Goal: Transaction & Acquisition: Purchase product/service

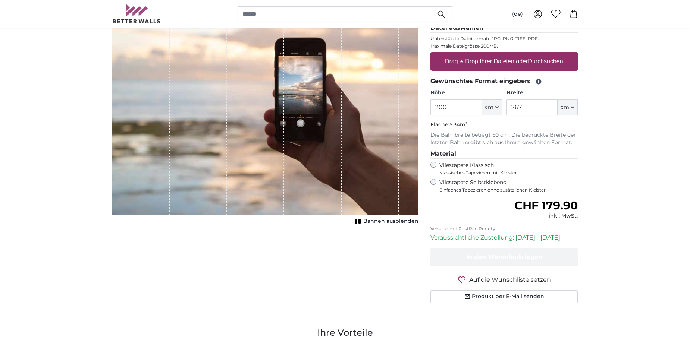
scroll to position [37, 0]
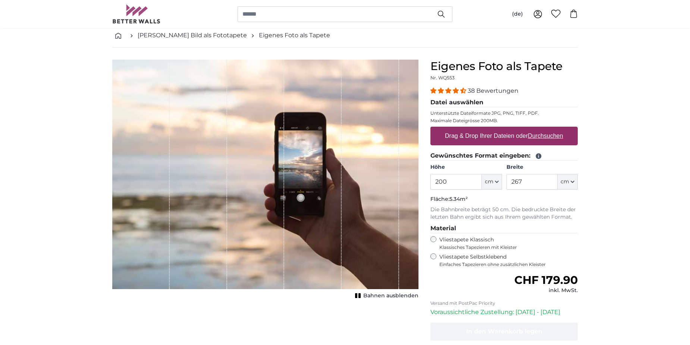
drag, startPoint x: 464, startPoint y: 181, endPoint x: 426, endPoint y: 177, distance: 37.8
click at [426, 177] on div "Eigenes Foto als Tapete Nr. WQ553 38 Bewertungen Datei auswählen Unterstützte D…" at bounding box center [503, 228] width 159 height 336
type input "280"
drag, startPoint x: 536, startPoint y: 188, endPoint x: 489, endPoint y: 187, distance: 46.2
click at [491, 187] on div "Höhe 280 ft cm Centimeter (cm) Inches (inch) Feet (ft. in.) Breite 267 ft cm Ce…" at bounding box center [503, 177] width 147 height 26
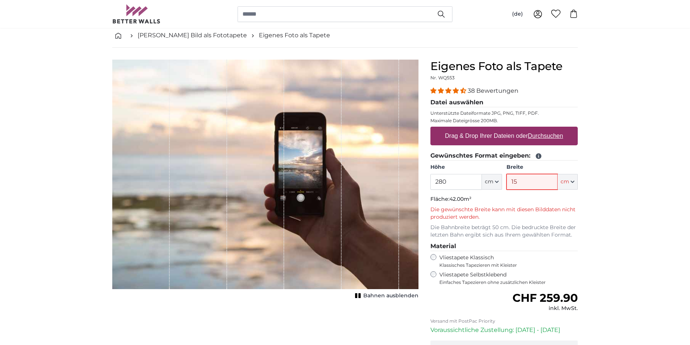
type input "1"
type input "1200"
click at [536, 136] on u "Durchsuchen" at bounding box center [545, 136] width 35 height 6
click at [536, 129] on input "Drag & Drop Ihrer Dateien oder Durchsuchen" at bounding box center [503, 128] width 147 height 2
type input "**********"
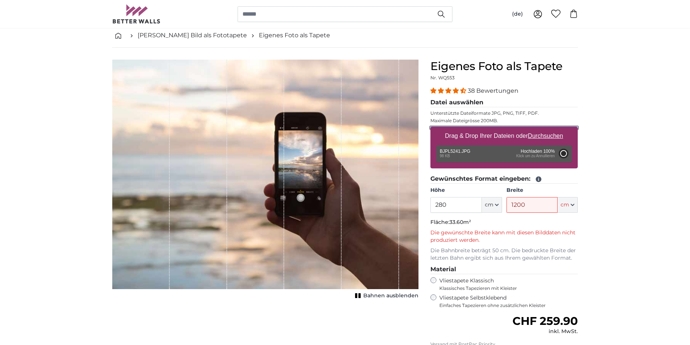
type input "58"
type input "87"
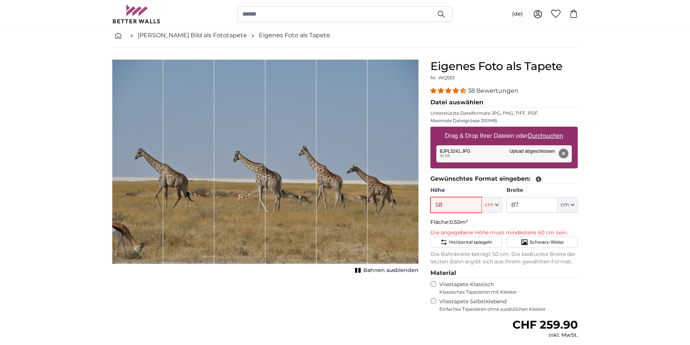
drag, startPoint x: 461, startPoint y: 209, endPoint x: 430, endPoint y: 202, distance: 32.4
click at [430, 202] on div "Eigenes Foto als Tapete Nr. WQ553 38 Bewertungen Datei auswählen Unterstützte D…" at bounding box center [503, 250] width 159 height 381
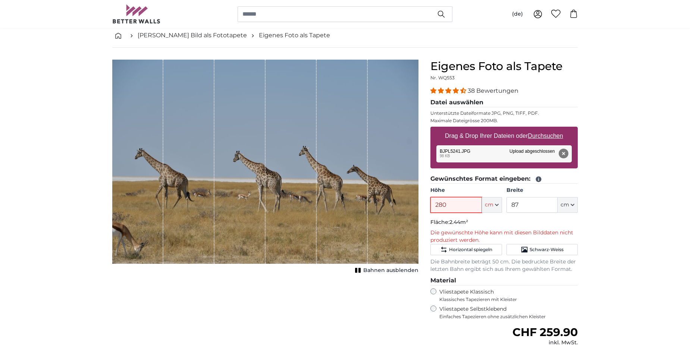
type input "280"
drag, startPoint x: 525, startPoint y: 204, endPoint x: 488, endPoint y: 199, distance: 37.5
click at [488, 199] on div "Höhe 280 ft cm Centimeter (cm) Inches (inch) Feet (ft. in.) Breite 87 ft cm Cen…" at bounding box center [503, 200] width 147 height 26
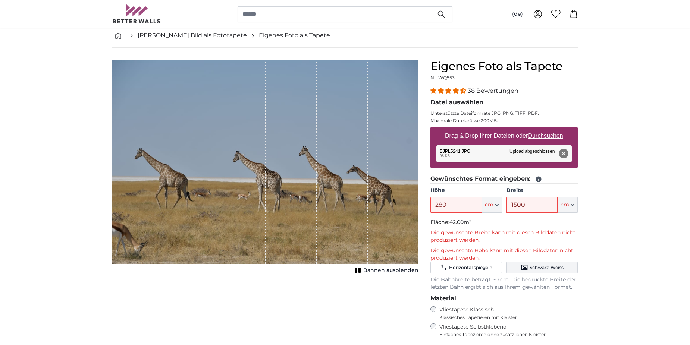
type input "1500"
click at [544, 268] on span "Schwarz-Weiss" at bounding box center [546, 268] width 34 height 6
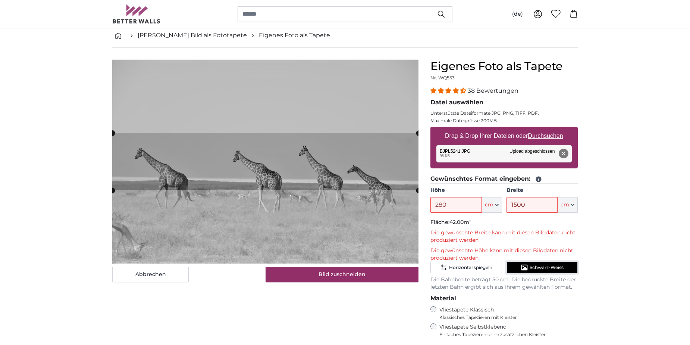
click at [544, 268] on span "Schwarz-Weiss" at bounding box center [546, 268] width 34 height 6
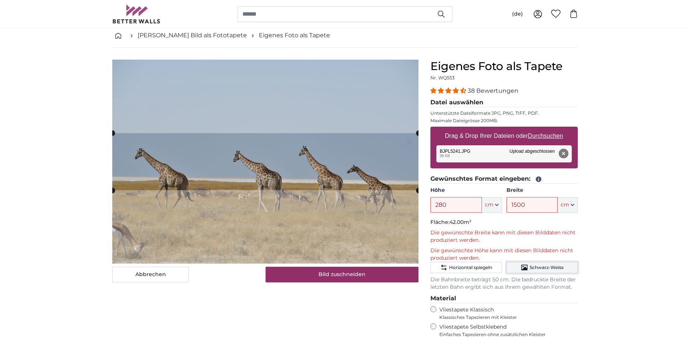
click at [531, 267] on span "Schwarz-Weiss" at bounding box center [546, 268] width 34 height 6
